Goal: Task Accomplishment & Management: Manage account settings

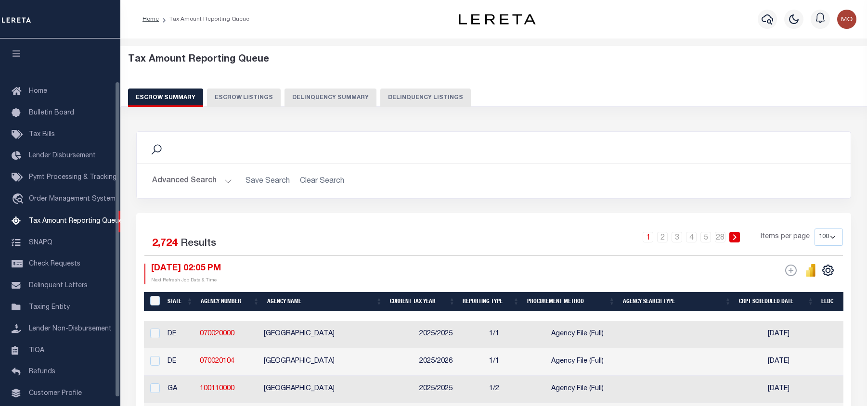
select select "100"
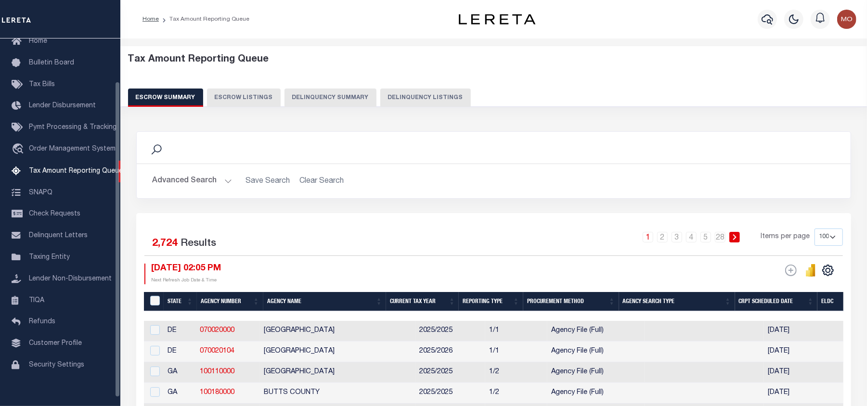
click at [398, 97] on button "Delinquency Listings" at bounding box center [425, 98] width 90 height 18
select select "100"
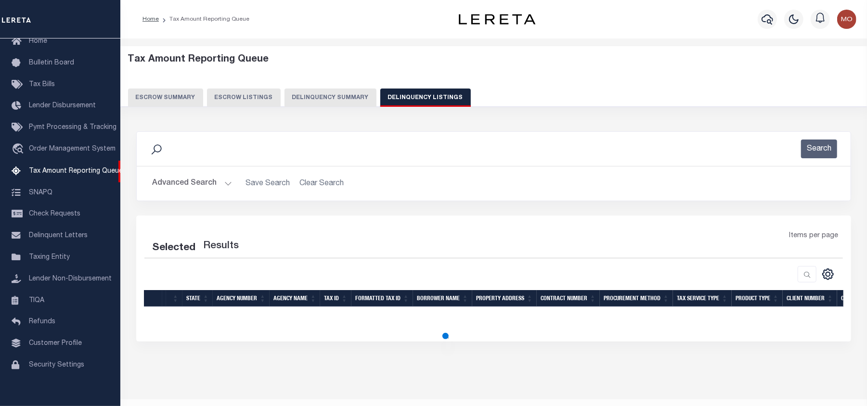
select select "100"
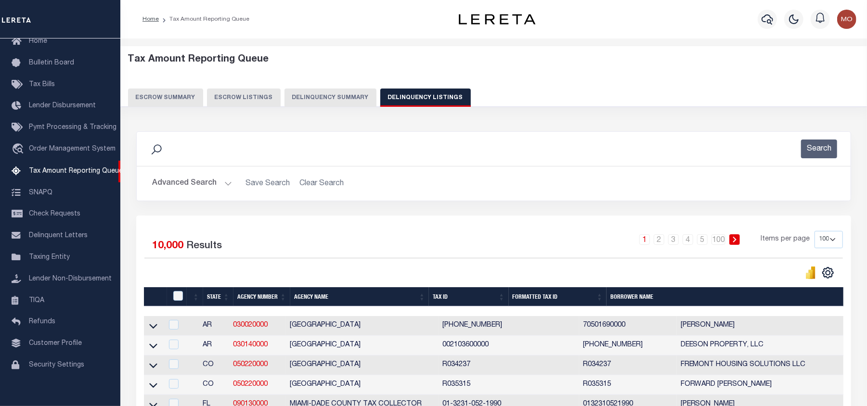
click at [399, 176] on h2 "Advanced Search Save Search Clear Search" at bounding box center [493, 183] width 698 height 19
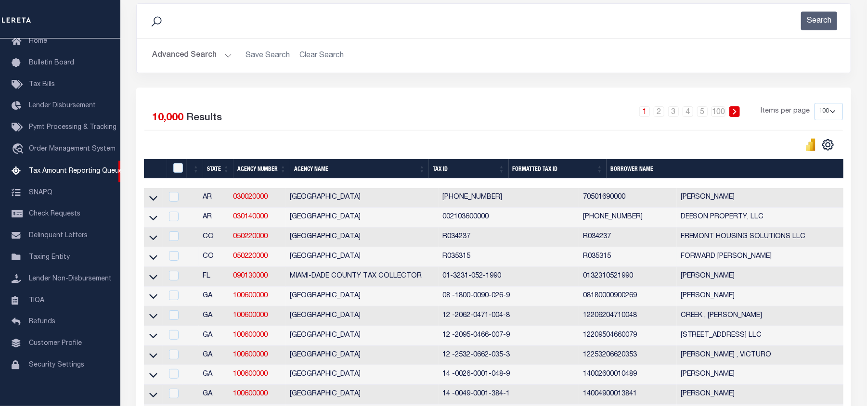
scroll to position [0, 0]
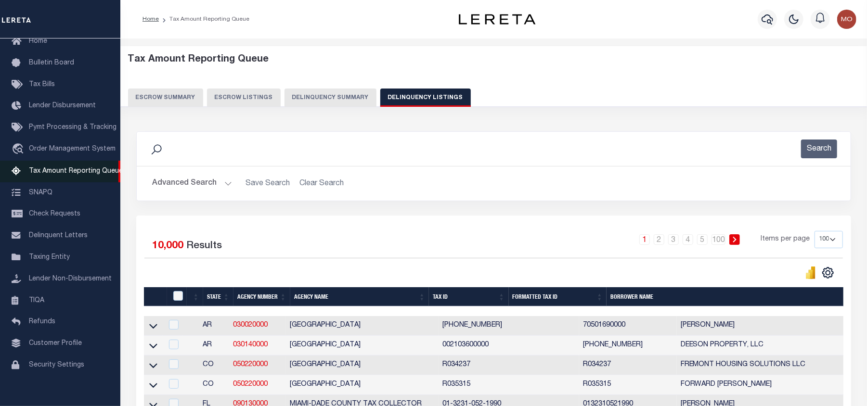
click at [172, 183] on button "Advanced Search" at bounding box center [192, 183] width 80 height 19
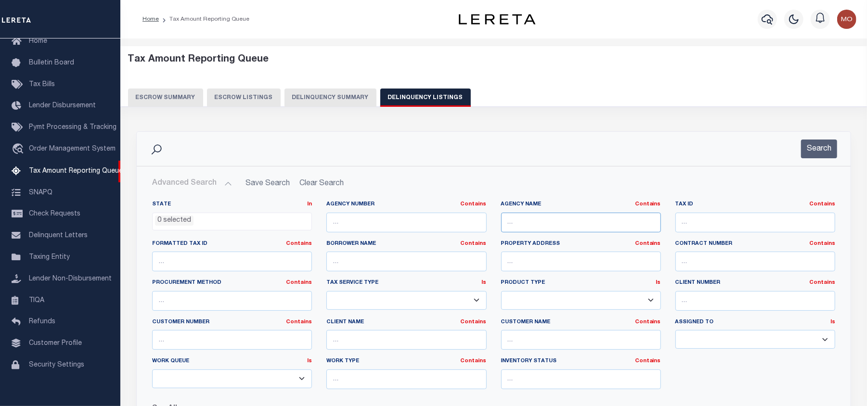
click at [531, 220] on input "text" at bounding box center [581, 223] width 160 height 20
paste input "[GEOGRAPHIC_DATA]"
type input "[GEOGRAPHIC_DATA]"
click at [818, 148] on button "Search" at bounding box center [819, 149] width 36 height 19
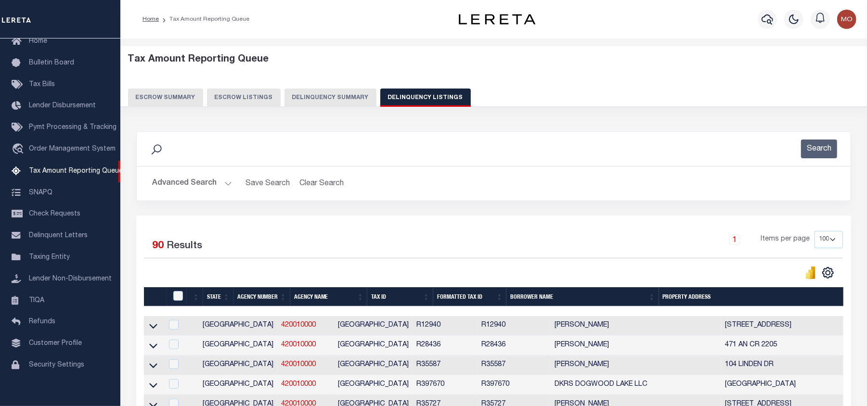
click at [370, 155] on div "Search" at bounding box center [493, 149] width 698 height 19
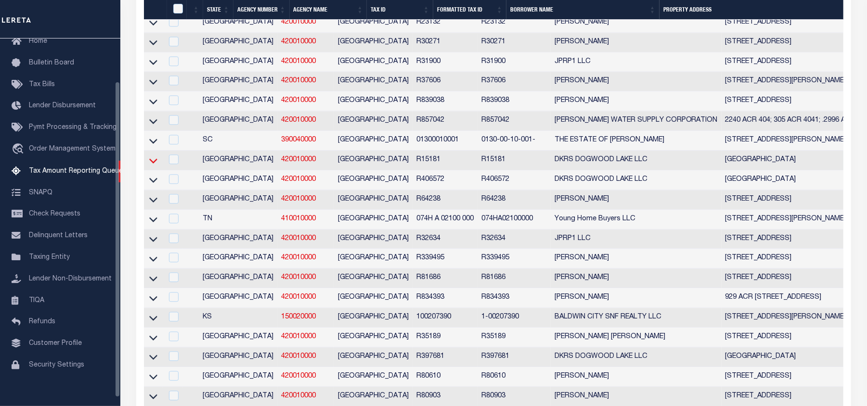
click at [154, 163] on icon at bounding box center [153, 160] width 8 height 5
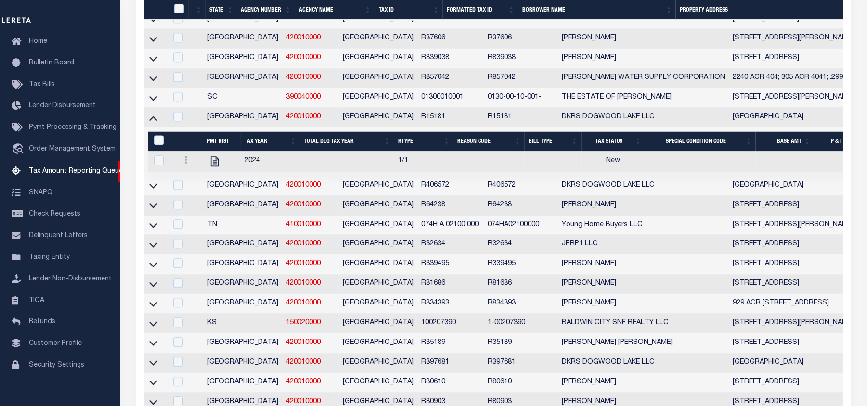
scroll to position [1271, 0]
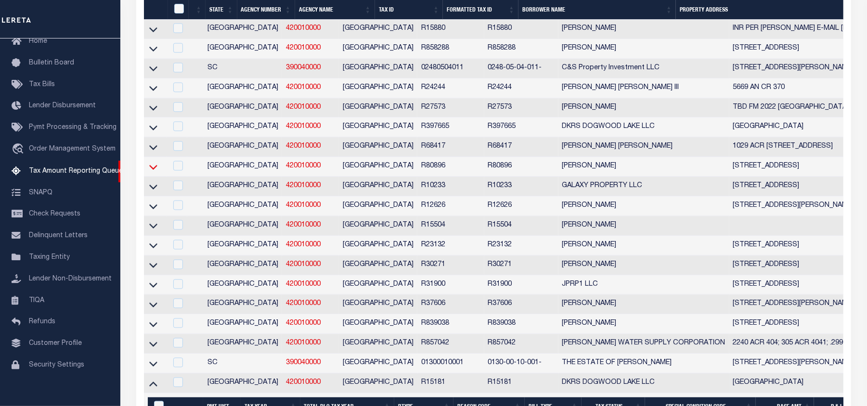
click at [153, 172] on icon at bounding box center [153, 167] width 8 height 10
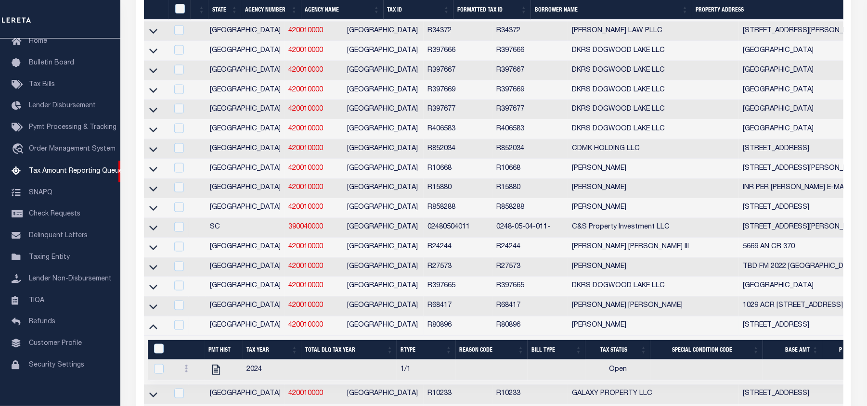
scroll to position [1241, 0]
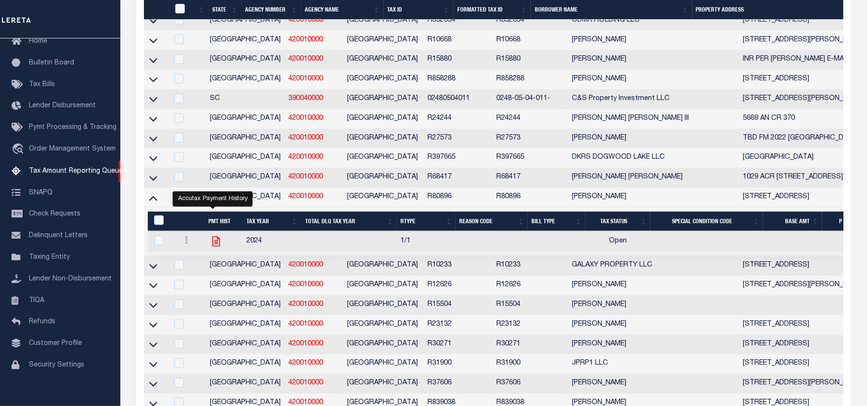
click at [210, 248] on icon "" at bounding box center [216, 241] width 13 height 13
checkbox input "true"
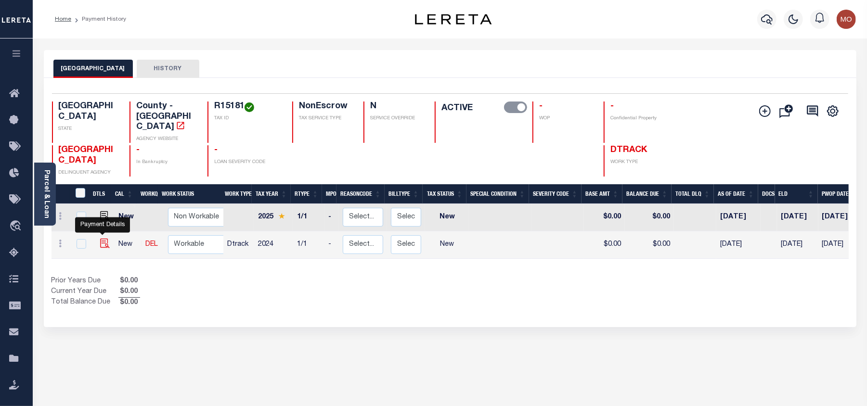
click at [103, 239] on img "" at bounding box center [105, 244] width 10 height 10
checkbox input "true"
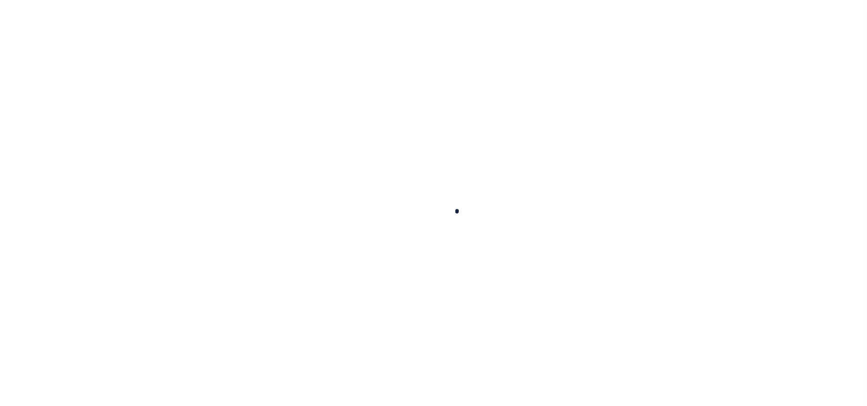
select select "NW2"
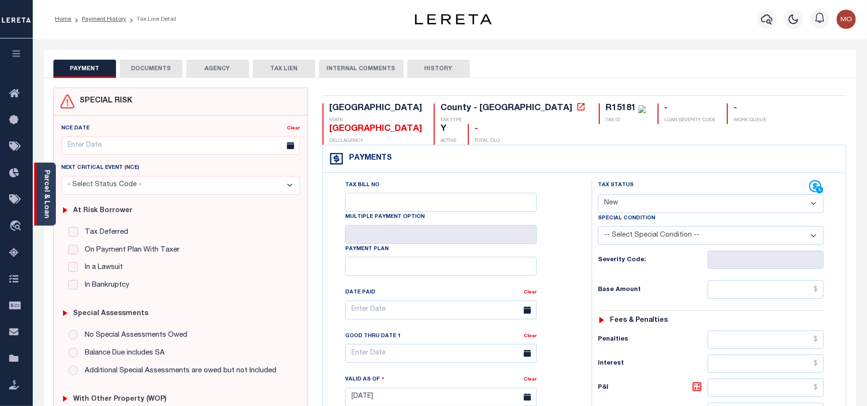
click at [48, 199] on link "Parcel & Loan" at bounding box center [46, 194] width 7 height 49
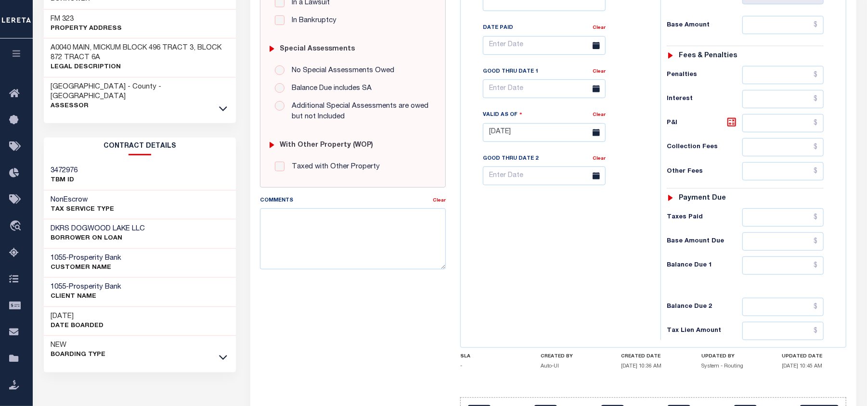
scroll to position [137, 0]
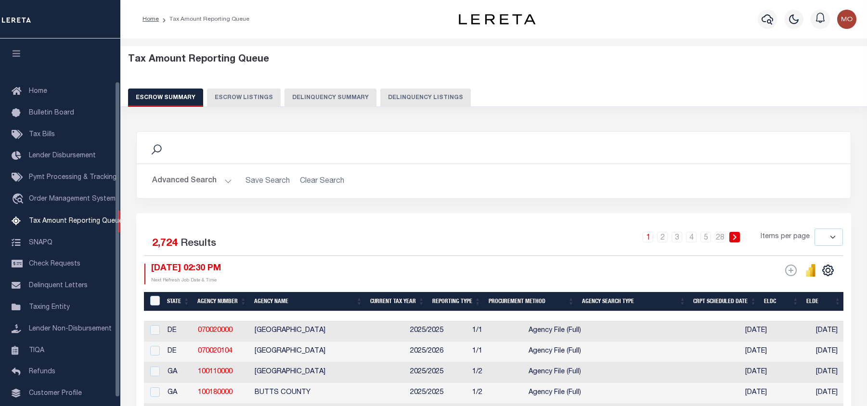
select select
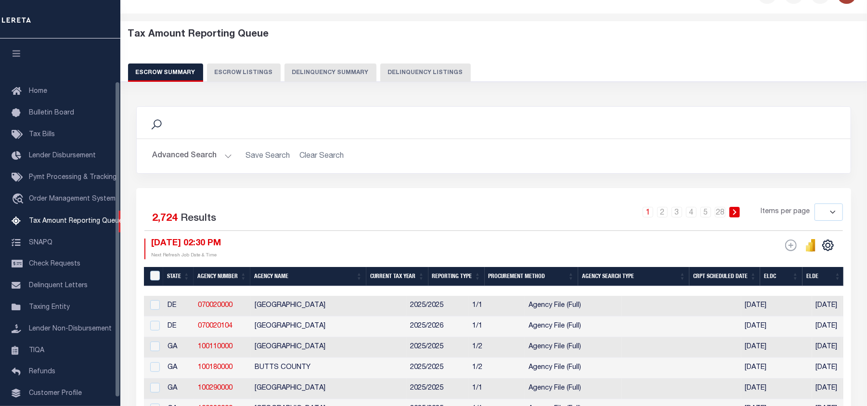
scroll to position [50, 0]
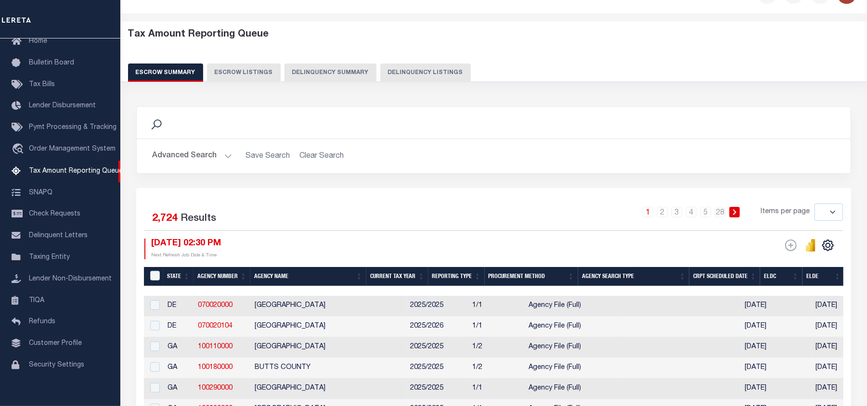
click at [317, 97] on div "Tax Amount Reporting Queue Escrow Summary Escrow Listings Delinquency Summary" at bounding box center [493, 59] width 765 height 76
click at [409, 73] on button "Delinquency Listings" at bounding box center [425, 73] width 90 height 18
select select "100"
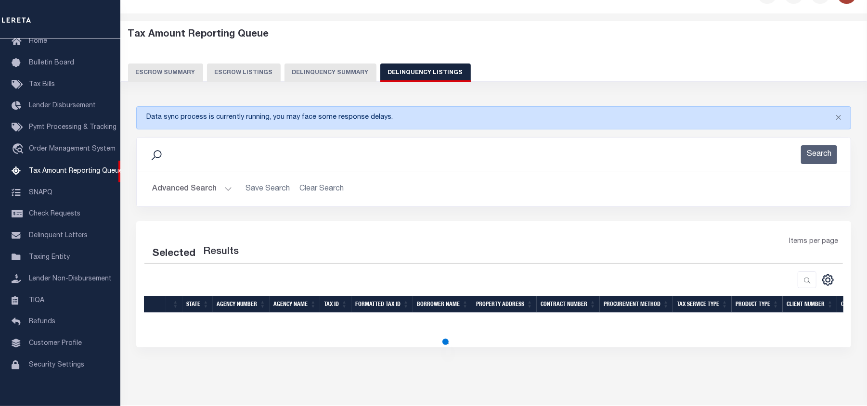
select select "100"
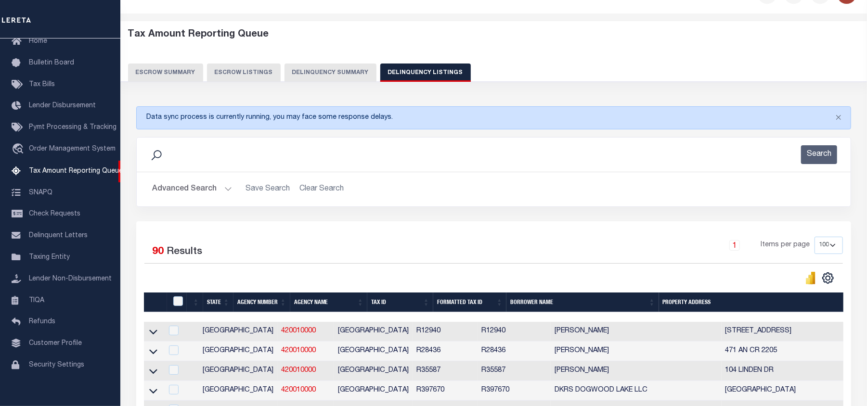
click at [538, 58] on div "Tax Amount Reporting Queue Escrow Summary Escrow Listings Delinquency Summary" at bounding box center [494, 55] width 732 height 53
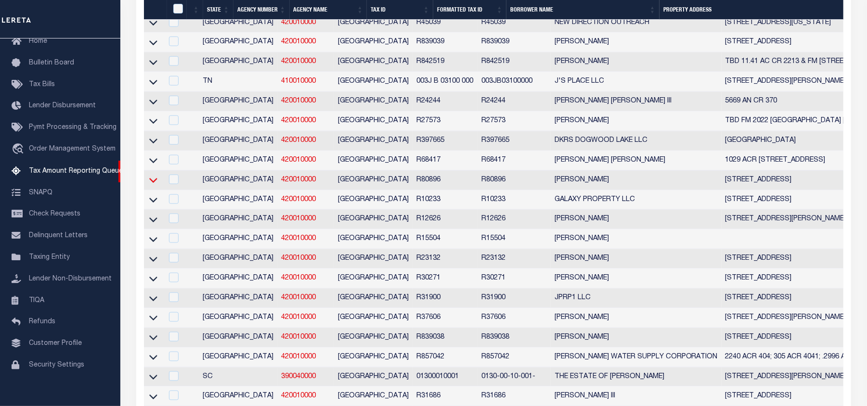
click at [153, 185] on icon at bounding box center [153, 180] width 8 height 10
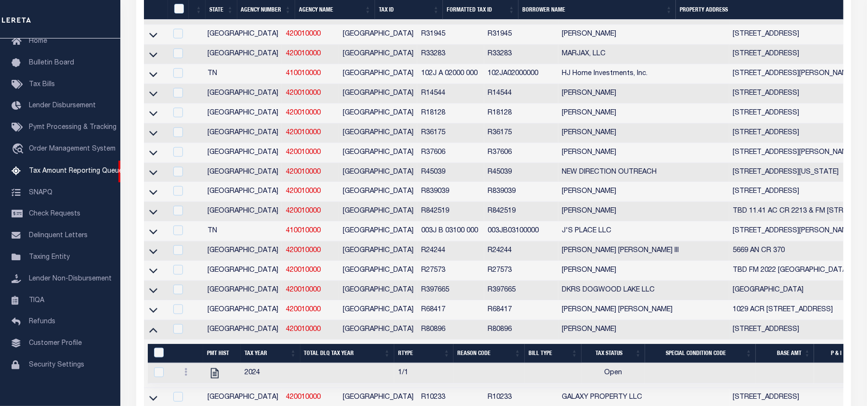
scroll to position [430, 0]
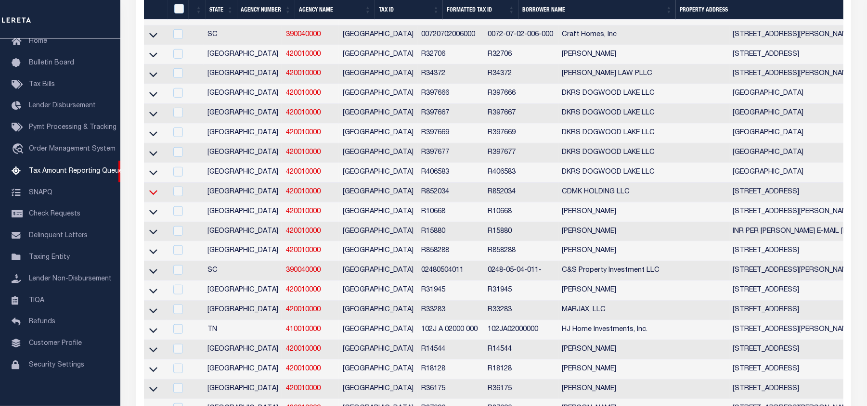
click at [151, 197] on icon at bounding box center [153, 192] width 8 height 10
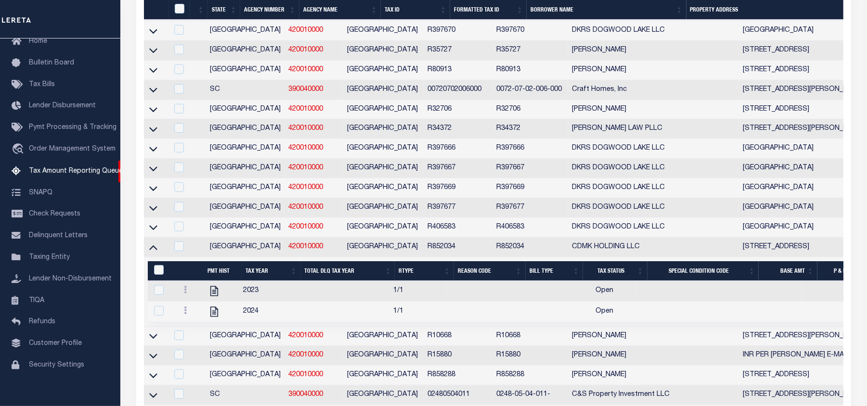
scroll to position [439, 0]
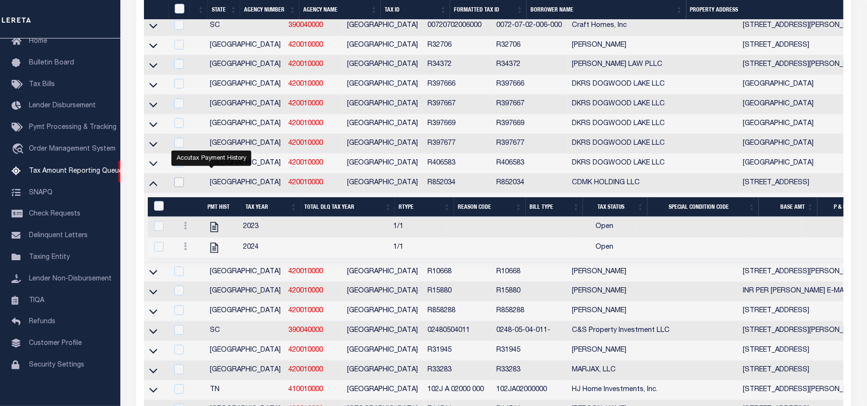
click at [179, 187] on input "checkbox" at bounding box center [179, 183] width 10 height 10
checkbox input "true"
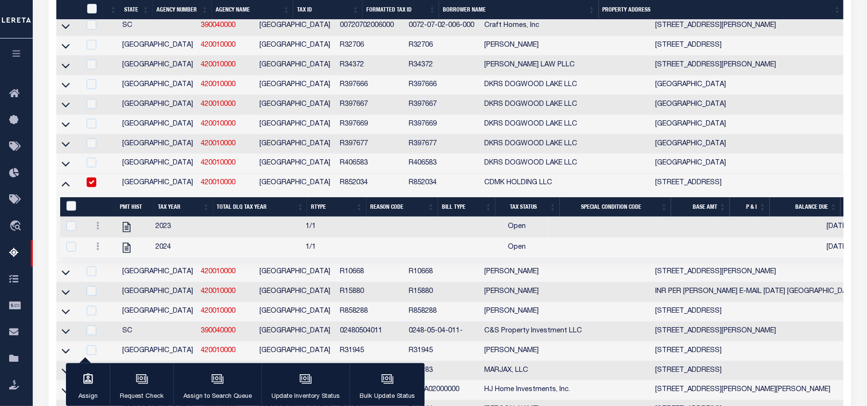
scroll to position [378, 0]
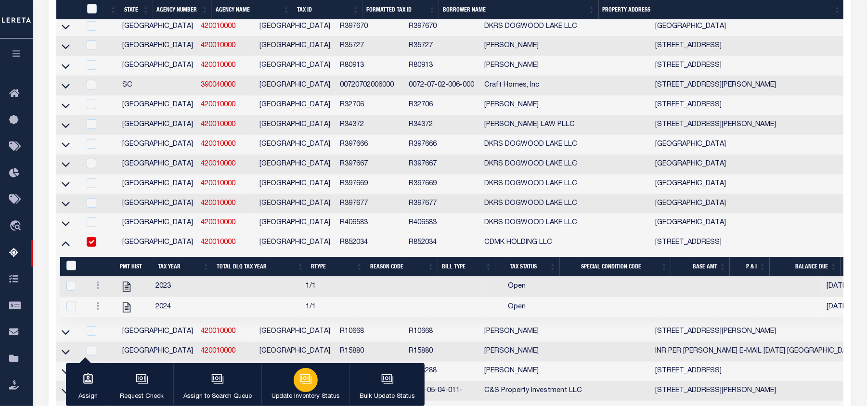
click at [300, 382] on icon "button" at bounding box center [305, 379] width 13 height 13
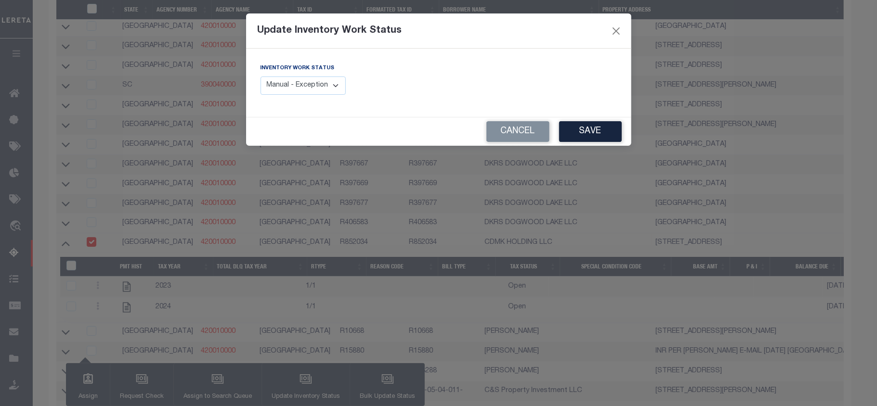
drag, startPoint x: 293, startPoint y: 79, endPoint x: 293, endPoint y: 90, distance: 10.1
click at [293, 79] on select "Manual - Exception Pended - Awaiting Search Late Add Exception Completed" at bounding box center [303, 86] width 86 height 19
select select "4"
click at [260, 77] on select "Manual - Exception Pended - Awaiting Search Late Add Exception Completed" at bounding box center [303, 86] width 86 height 19
click at [587, 133] on button "Save" at bounding box center [590, 131] width 63 height 21
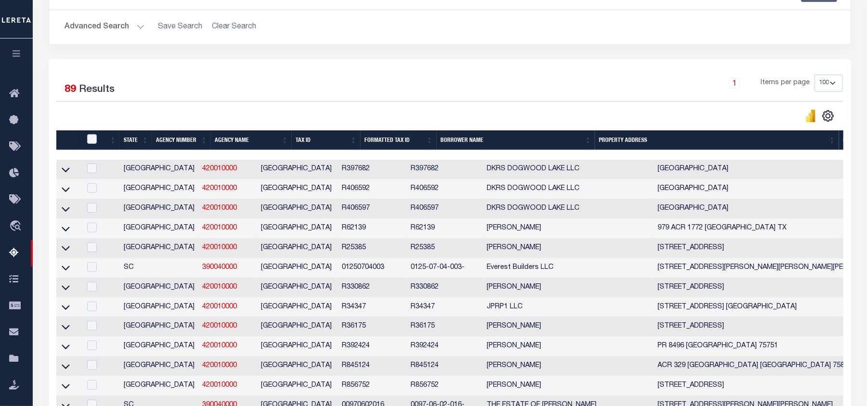
scroll to position [0, 0]
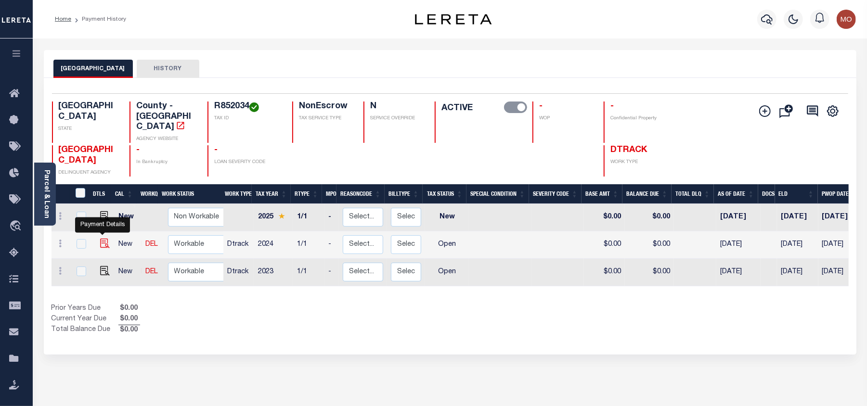
click at [104, 239] on img "" at bounding box center [105, 244] width 10 height 10
checkbox input "true"
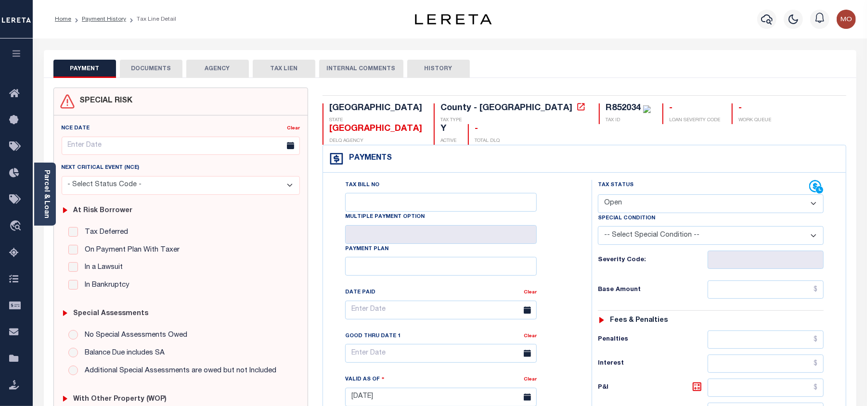
click at [658, 194] on select "- Select Status Code - Open Due/Unpaid Paid Incomplete No Tax Due Internal Refu…" at bounding box center [711, 203] width 226 height 19
select select "PYD"
click at [598, 194] on select "- Select Status Code - Open Due/Unpaid Paid Incomplete No Tax Due Internal Refu…" at bounding box center [711, 203] width 226 height 19
type input "[DATE]"
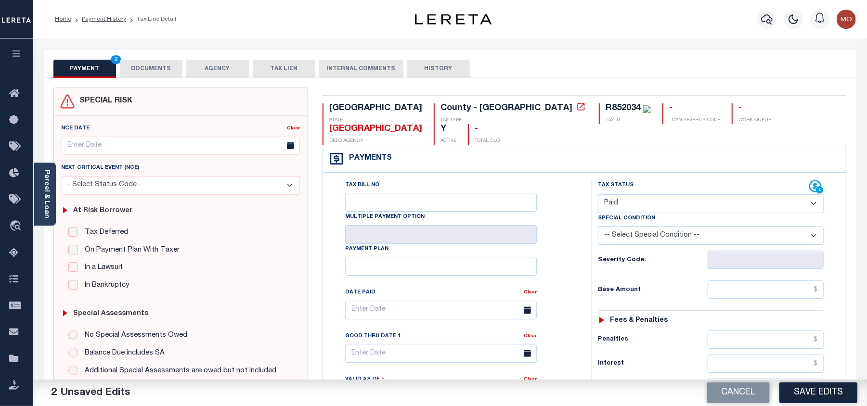
scroll to position [257, 0]
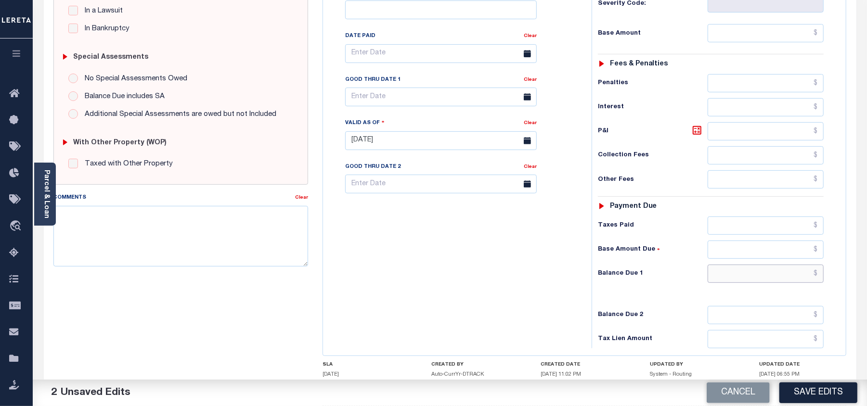
click at [737, 265] on input "text" at bounding box center [766, 274] width 116 height 18
type input "$0.00"
click at [170, 251] on textarea "Comments" at bounding box center [180, 236] width 255 height 61
click at [197, 231] on textarea "Comments" at bounding box center [180, 236] width 255 height 61
paste textarea "As per Sherry taxes are paid in full"
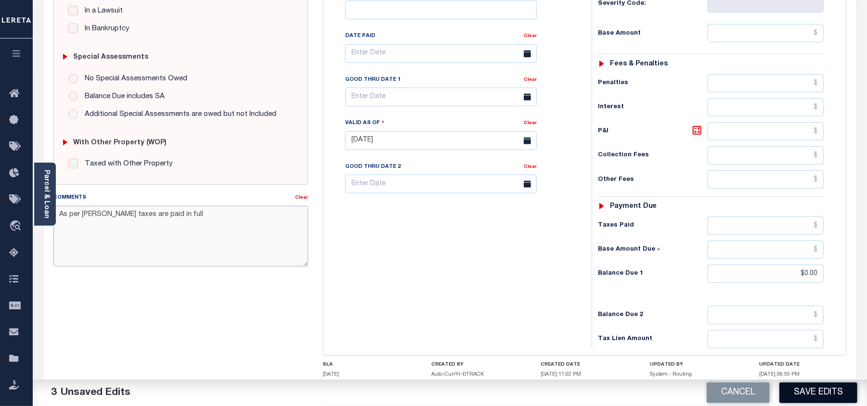
type textarea "As per Sherry taxes are paid in full"
click at [809, 387] on button "Save Edits" at bounding box center [818, 393] width 78 height 21
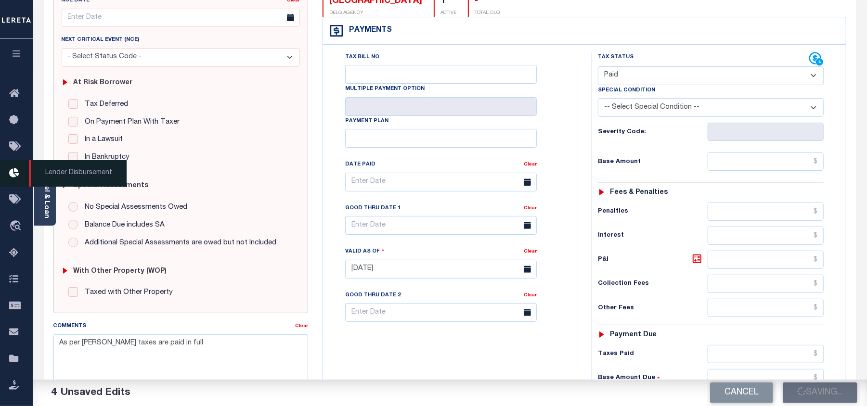
checkbox input "false"
type input "$0"
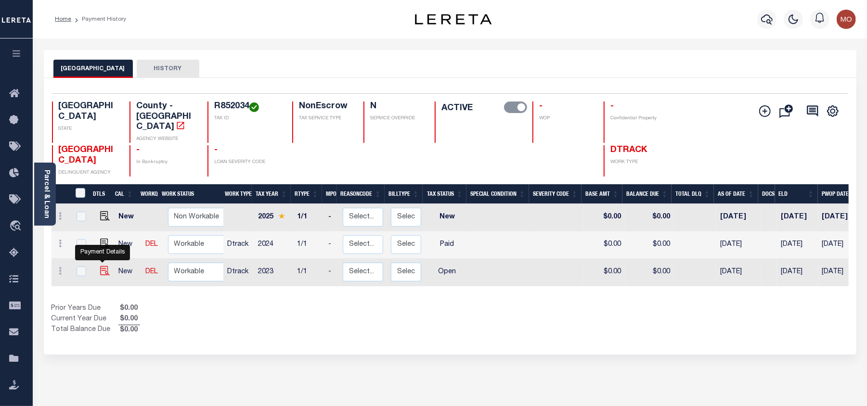
click at [100, 266] on img "" at bounding box center [105, 271] width 10 height 10
checkbox input "true"
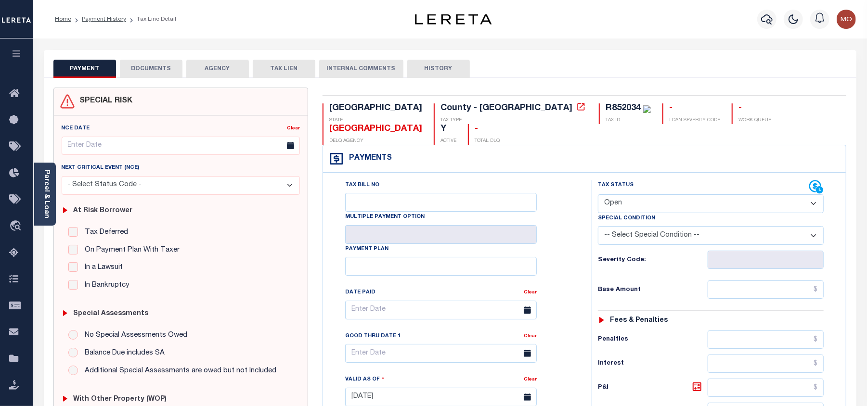
click at [627, 194] on select "- Select Status Code - Open Due/Unpaid Paid Incomplete No Tax Due Internal Refu…" at bounding box center [711, 203] width 226 height 19
select select "PYD"
click at [598, 194] on select "- Select Status Code - Open Due/Unpaid Paid Incomplete No Tax Due Internal Refu…" at bounding box center [711, 203] width 226 height 19
type input "[DATE]"
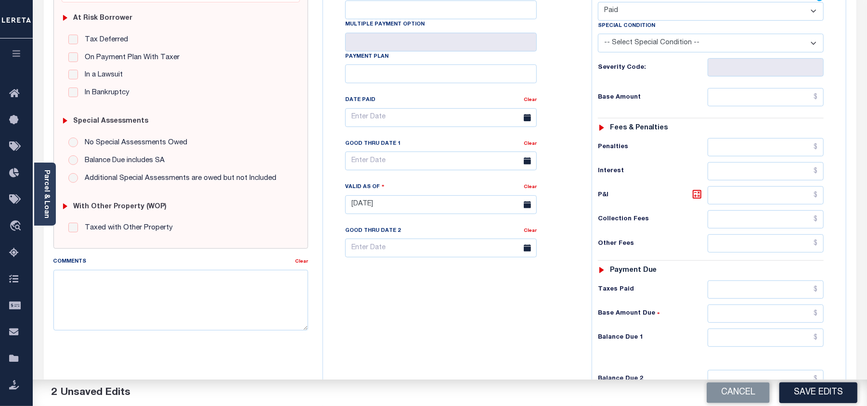
scroll to position [308, 0]
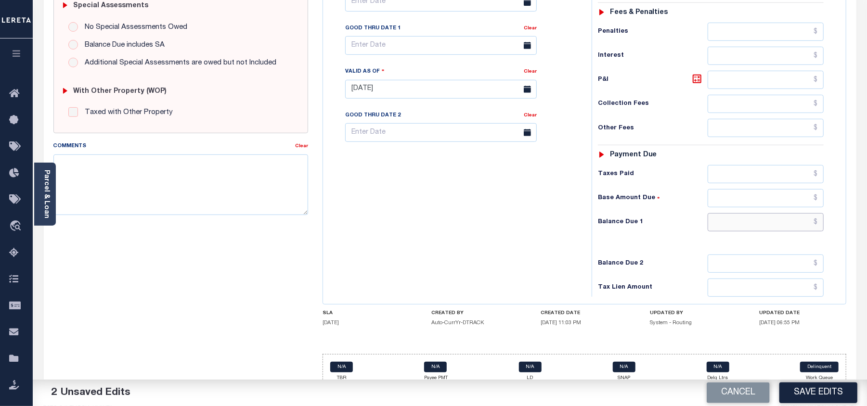
click at [744, 213] on input "text" at bounding box center [766, 222] width 116 height 18
type input "$0.00"
click at [156, 194] on textarea "Comments" at bounding box center [180, 185] width 255 height 61
click at [161, 176] on textarea "Comments" at bounding box center [180, 185] width 255 height 61
paste textarea "As per [PERSON_NAME] taxes are paid in full"
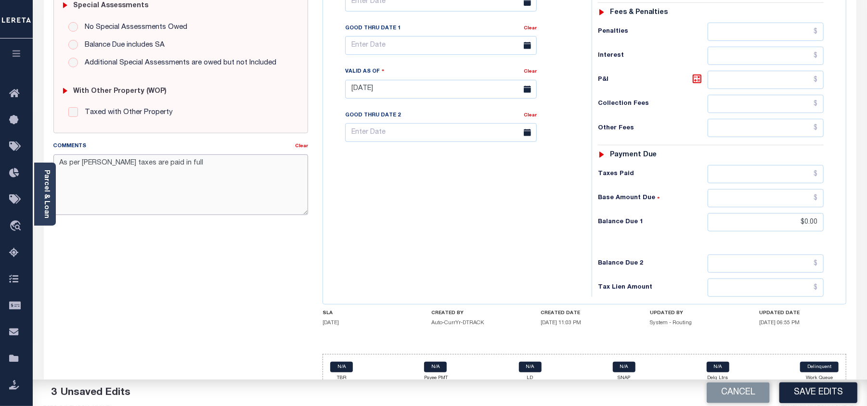
type textarea "As per [PERSON_NAME] taxes are paid in full"
click at [809, 395] on button "Save Edits" at bounding box center [818, 393] width 78 height 21
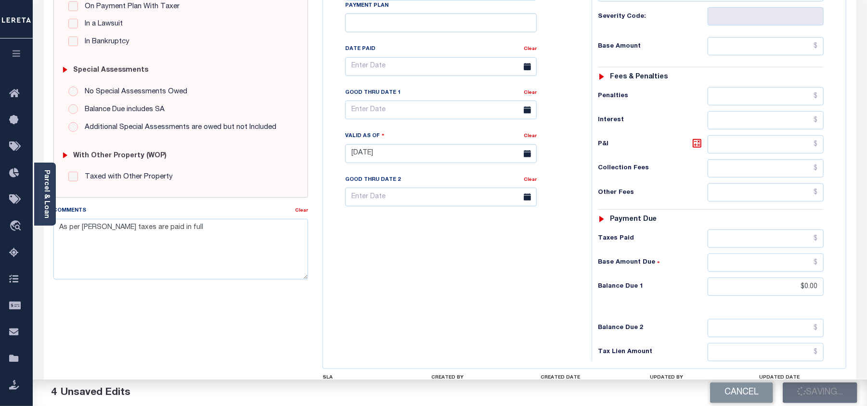
scroll to position [116, 0]
